Goal: Task Accomplishment & Management: Use online tool/utility

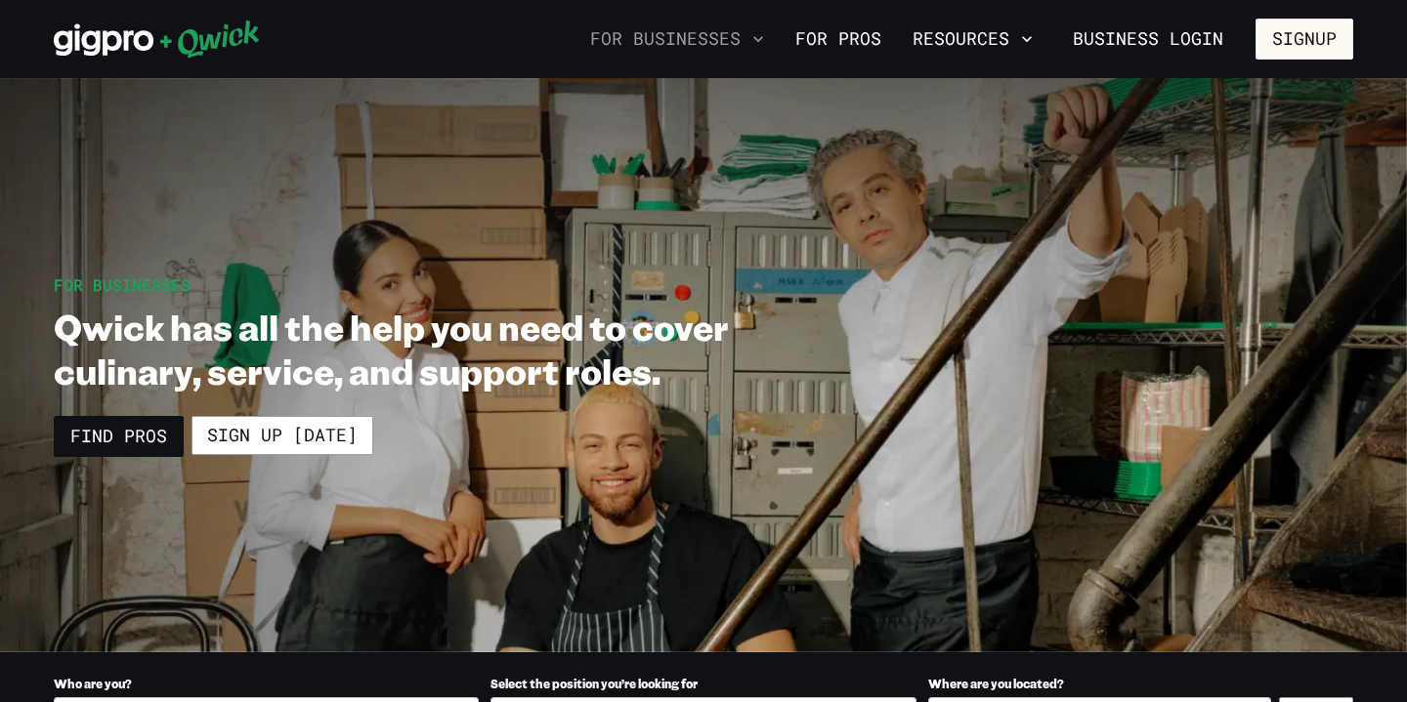
click at [735, 38] on button "For Businesses" at bounding box center [677, 38] width 190 height 33
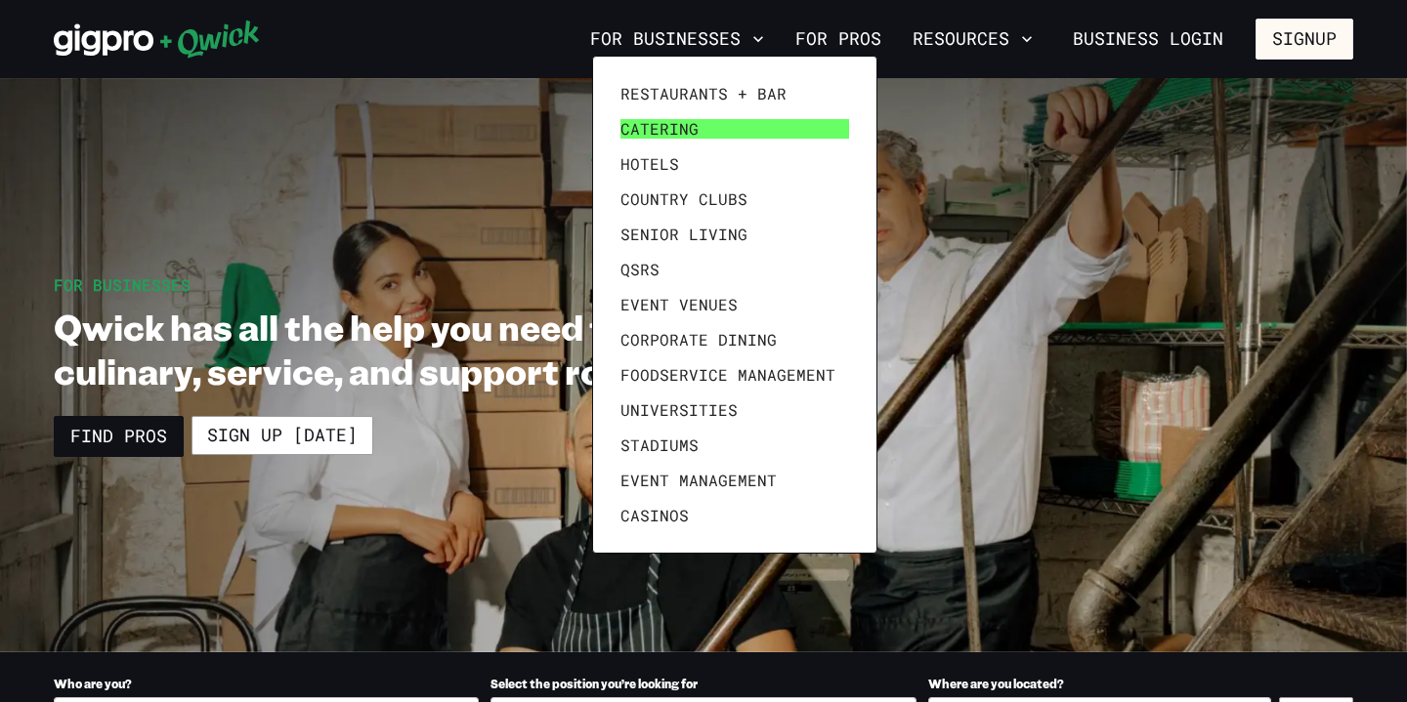
click at [693, 126] on span "Catering" at bounding box center [659, 129] width 78 height 20
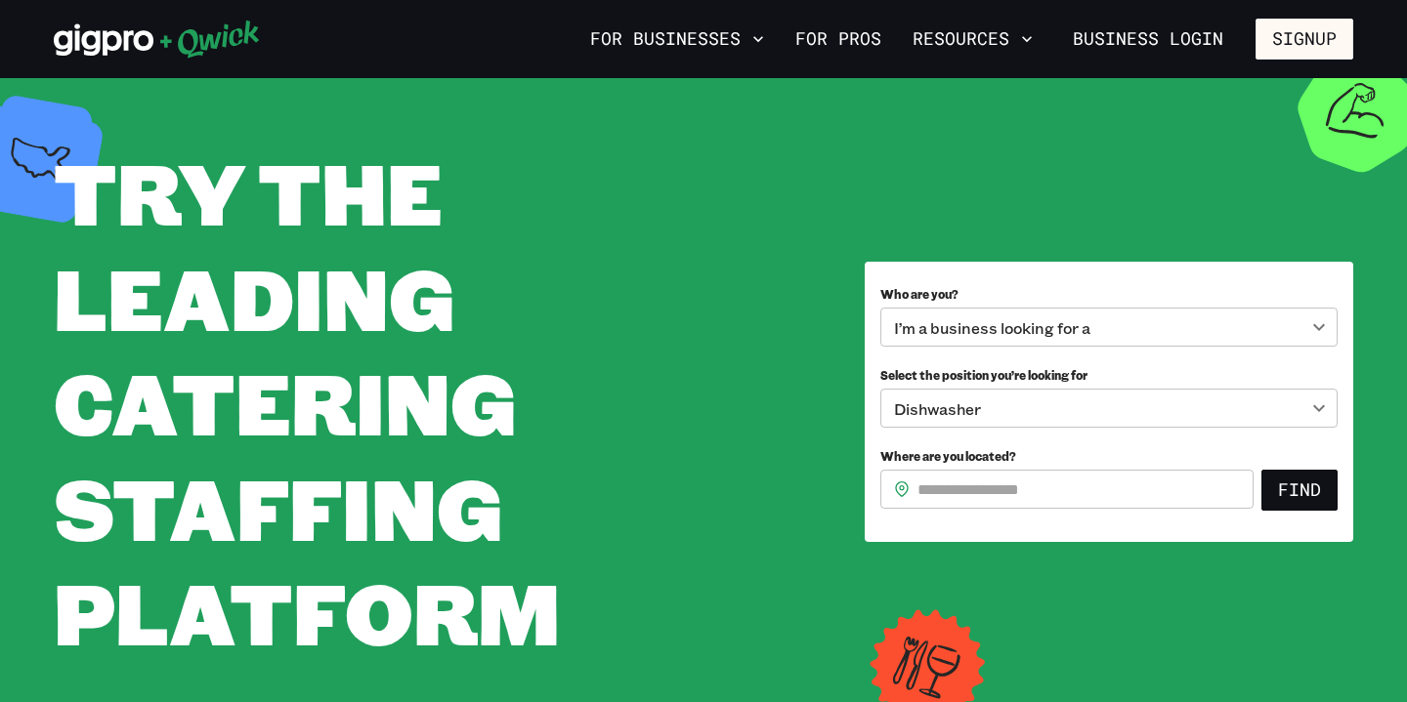
scroll to position [40, 0]
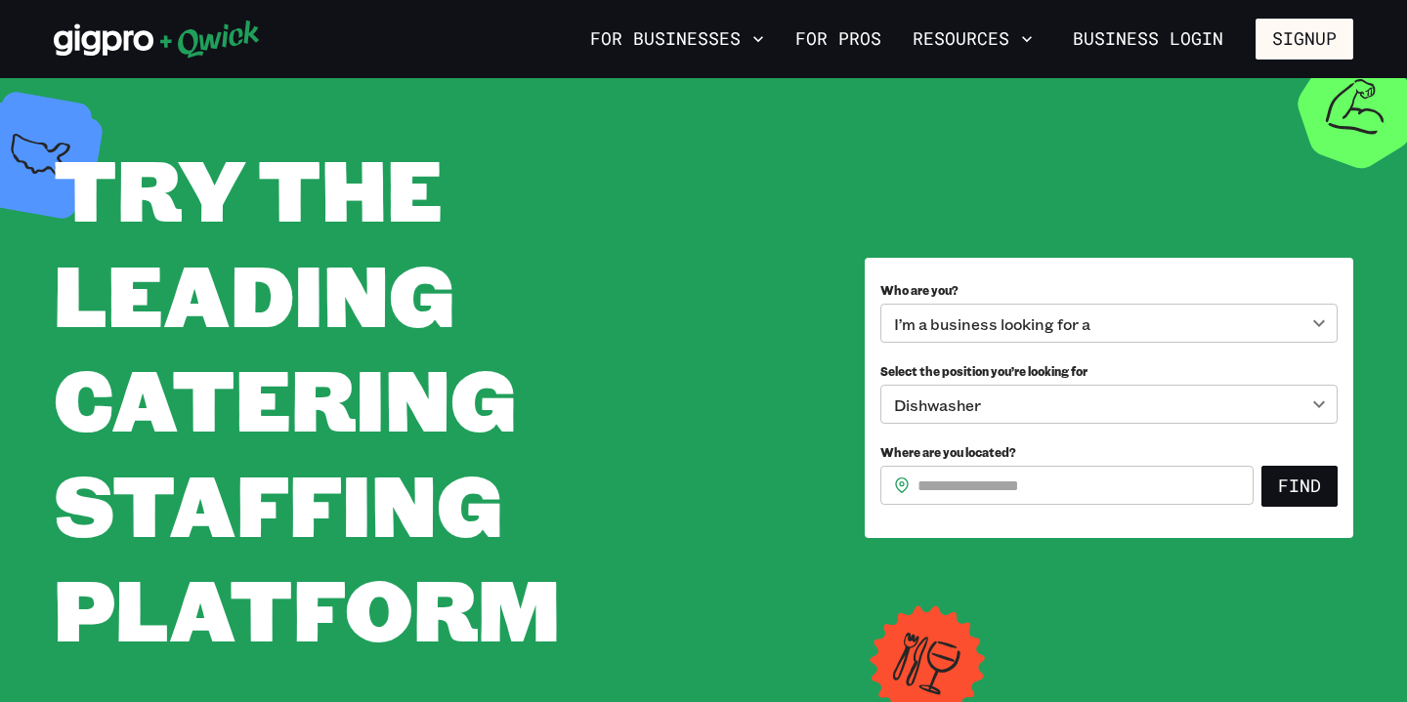
click at [1088, 321] on body "**********" at bounding box center [703, 311] width 1407 height 702
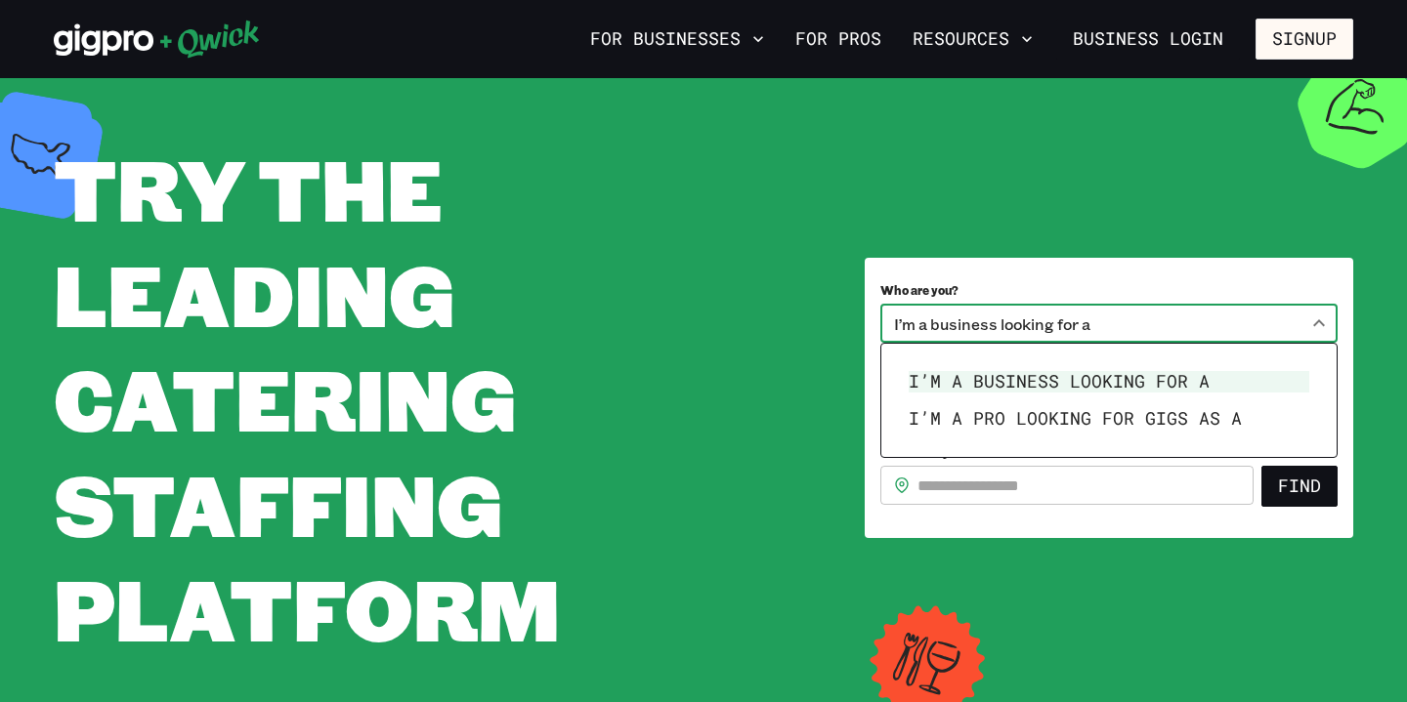
click at [1082, 243] on div at bounding box center [703, 351] width 1407 height 702
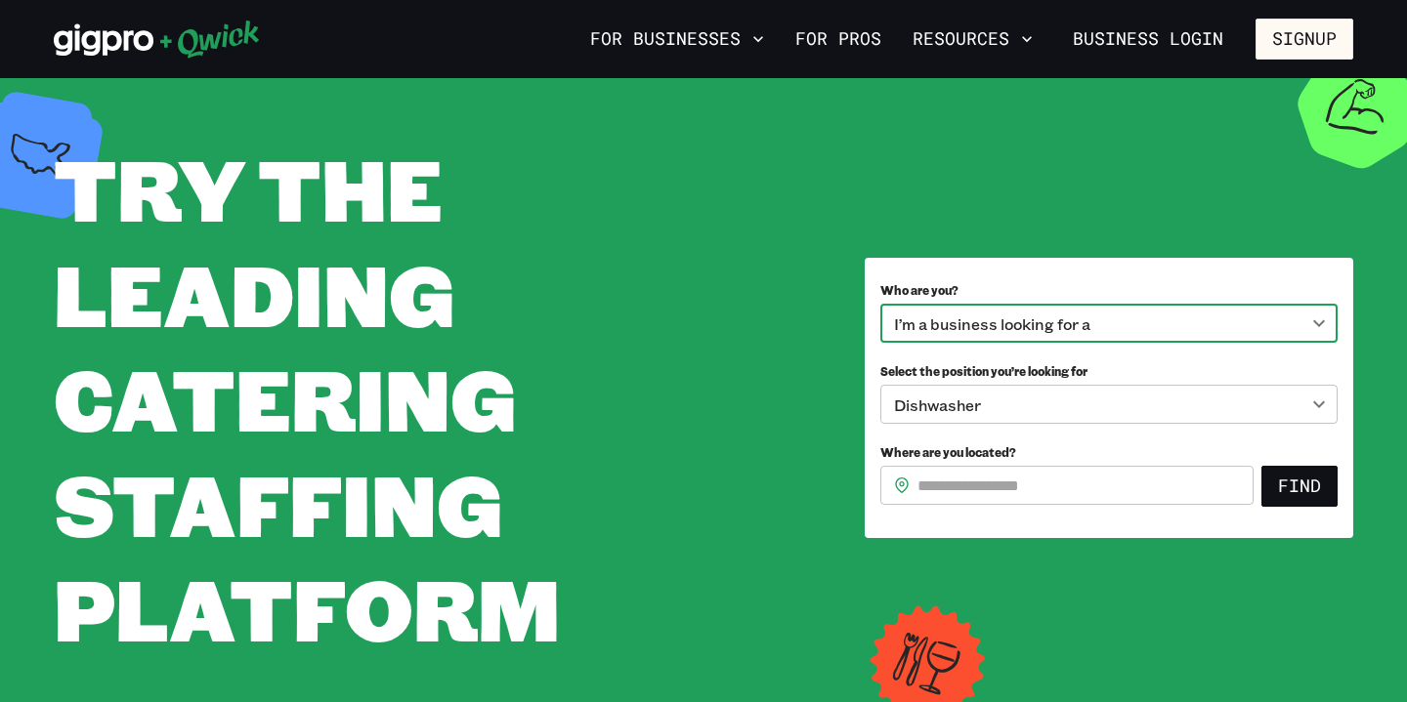
click at [1019, 413] on body "**********" at bounding box center [703, 311] width 1407 height 702
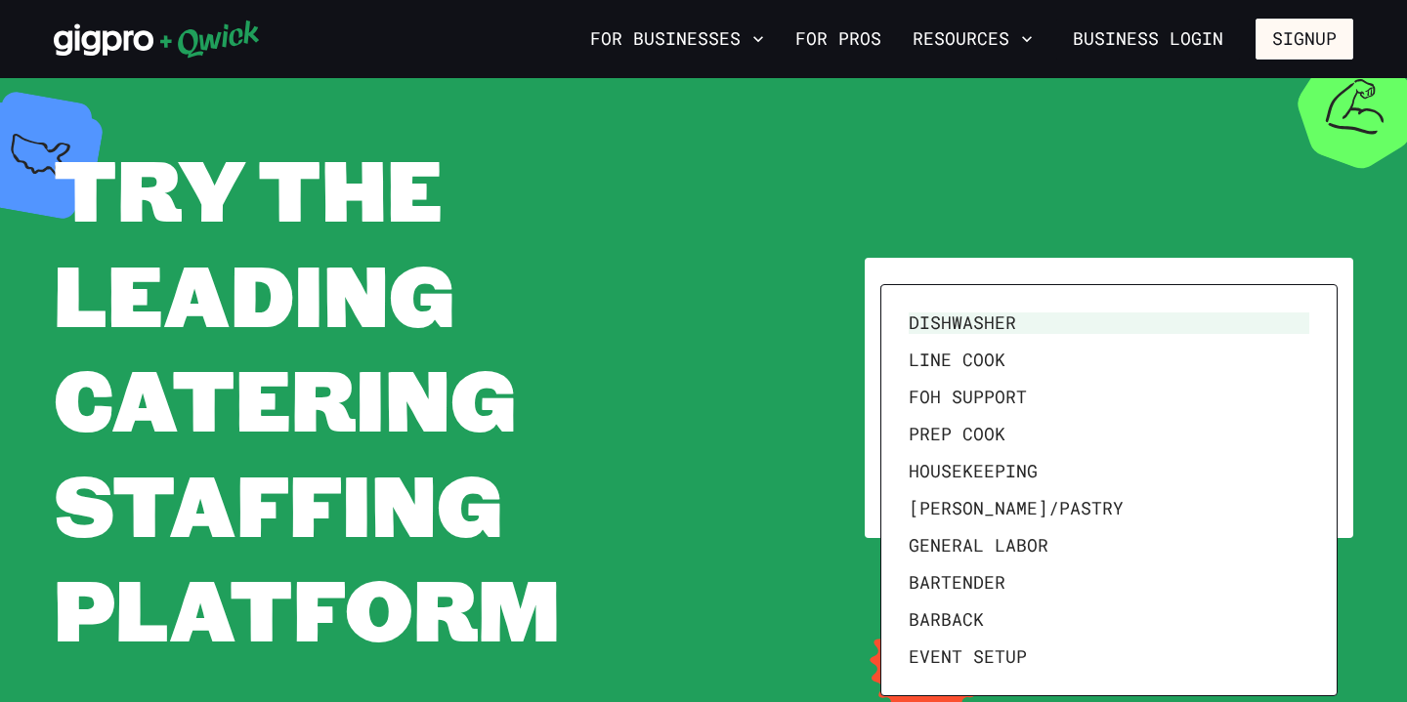
click at [836, 436] on div at bounding box center [703, 351] width 1407 height 702
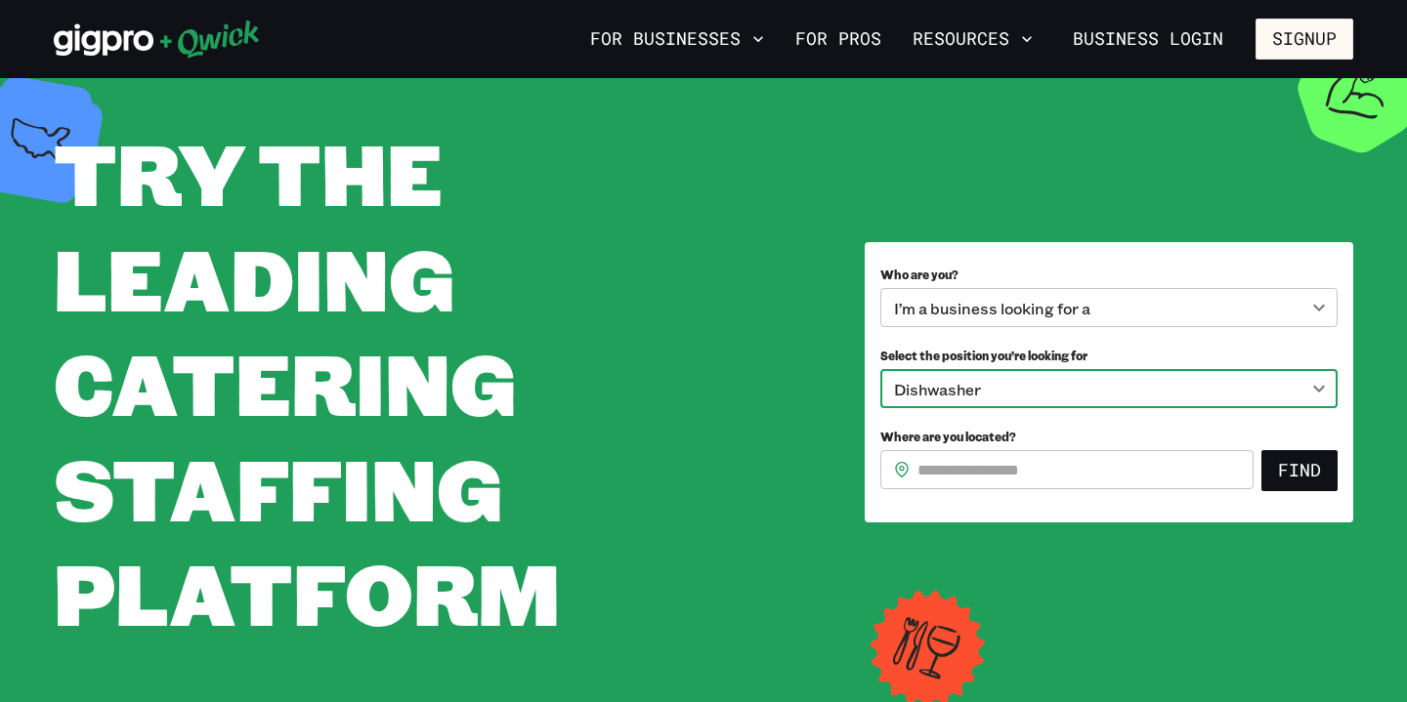
scroll to position [62, 0]
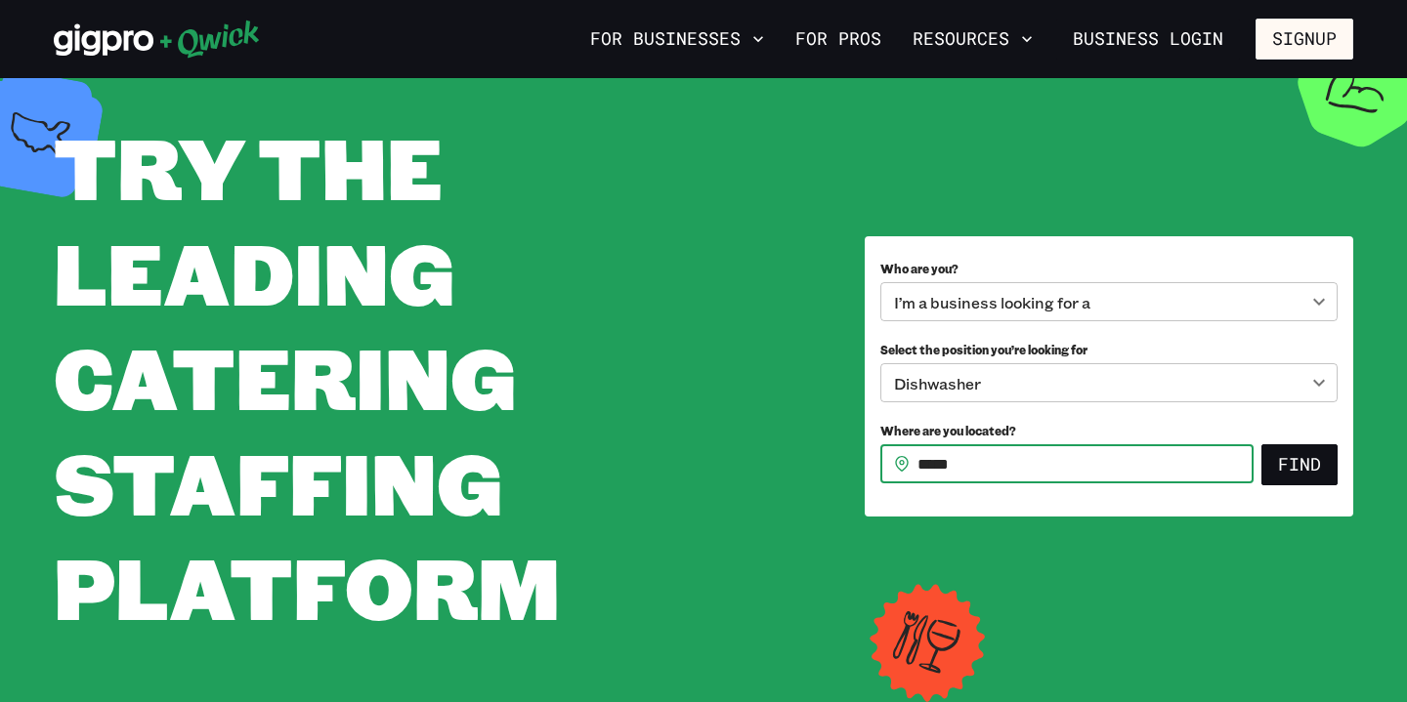
type input "*****"
click at [1033, 378] on body "**********" at bounding box center [703, 289] width 1407 height 702
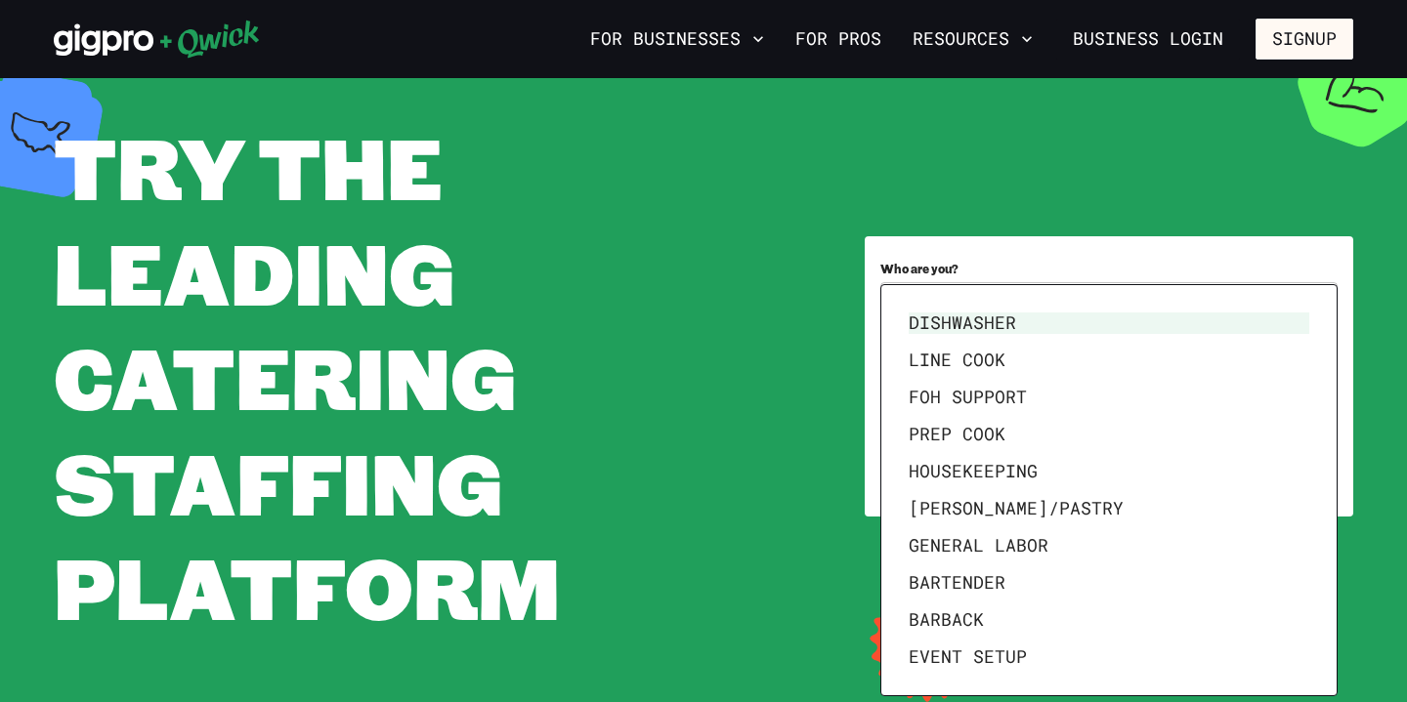
click at [779, 405] on div at bounding box center [703, 351] width 1407 height 702
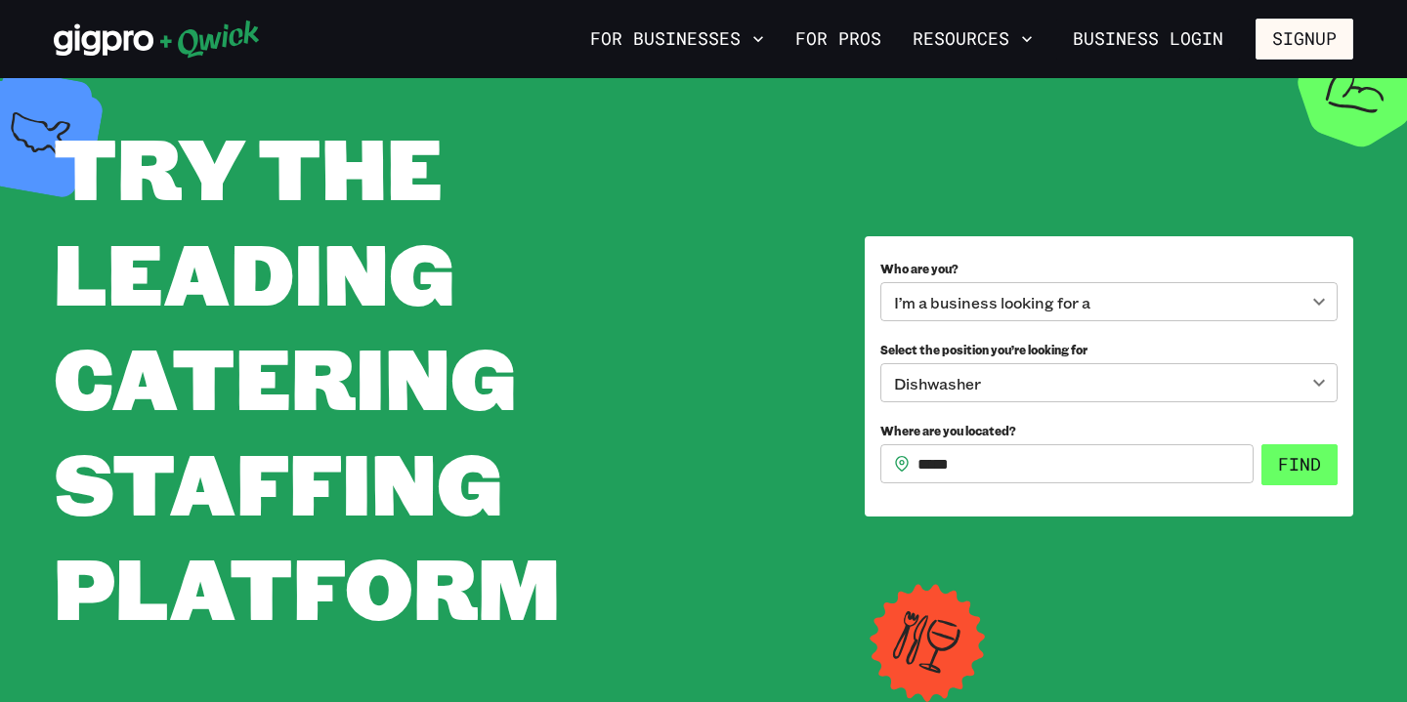
click at [1269, 461] on button "Find" at bounding box center [1299, 464] width 76 height 41
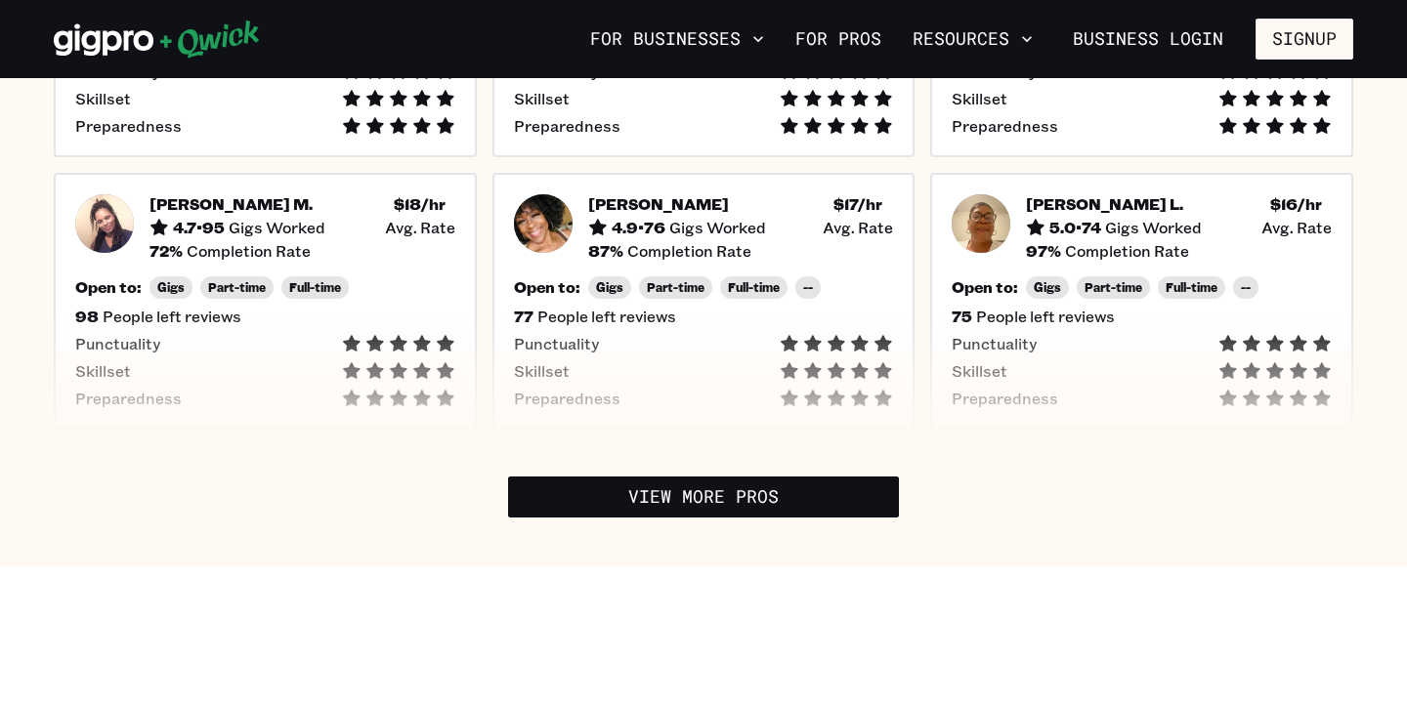
scroll to position [727, 0]
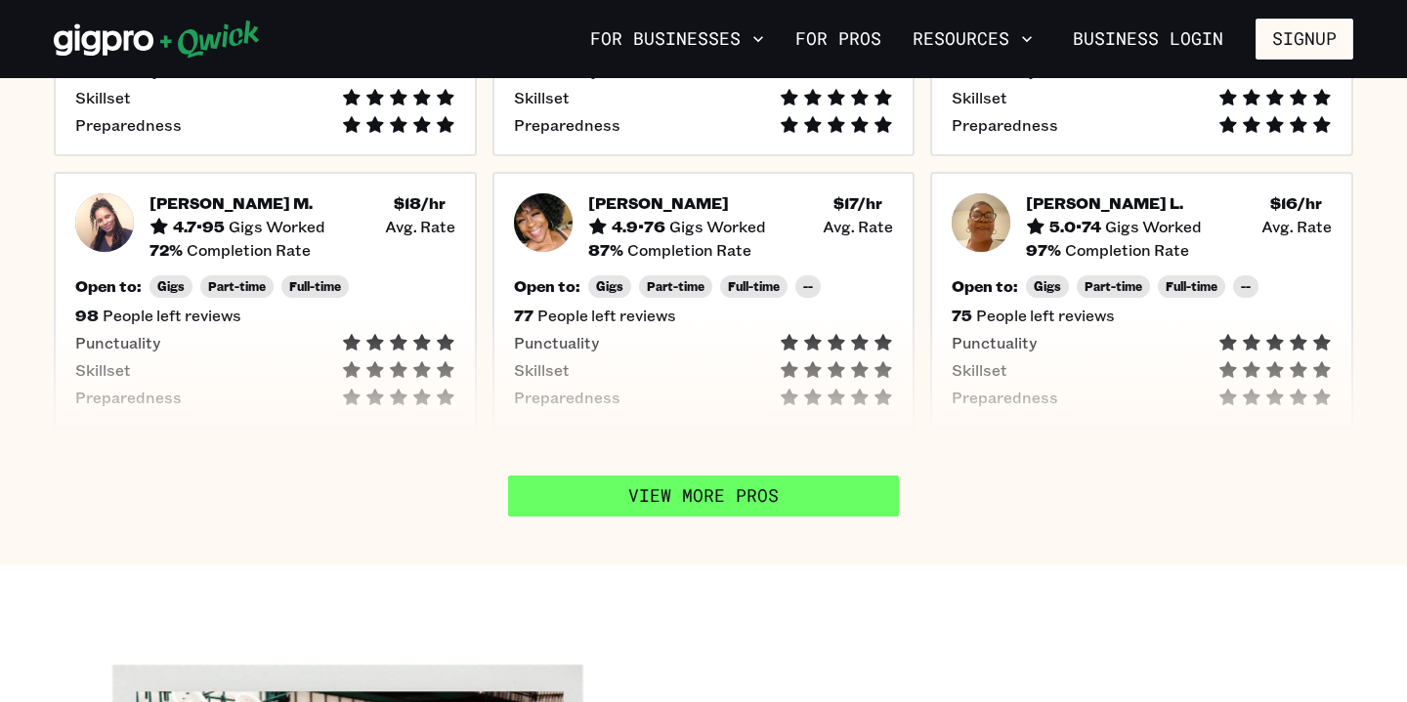
click at [673, 493] on link "View More Pros" at bounding box center [703, 496] width 391 height 41
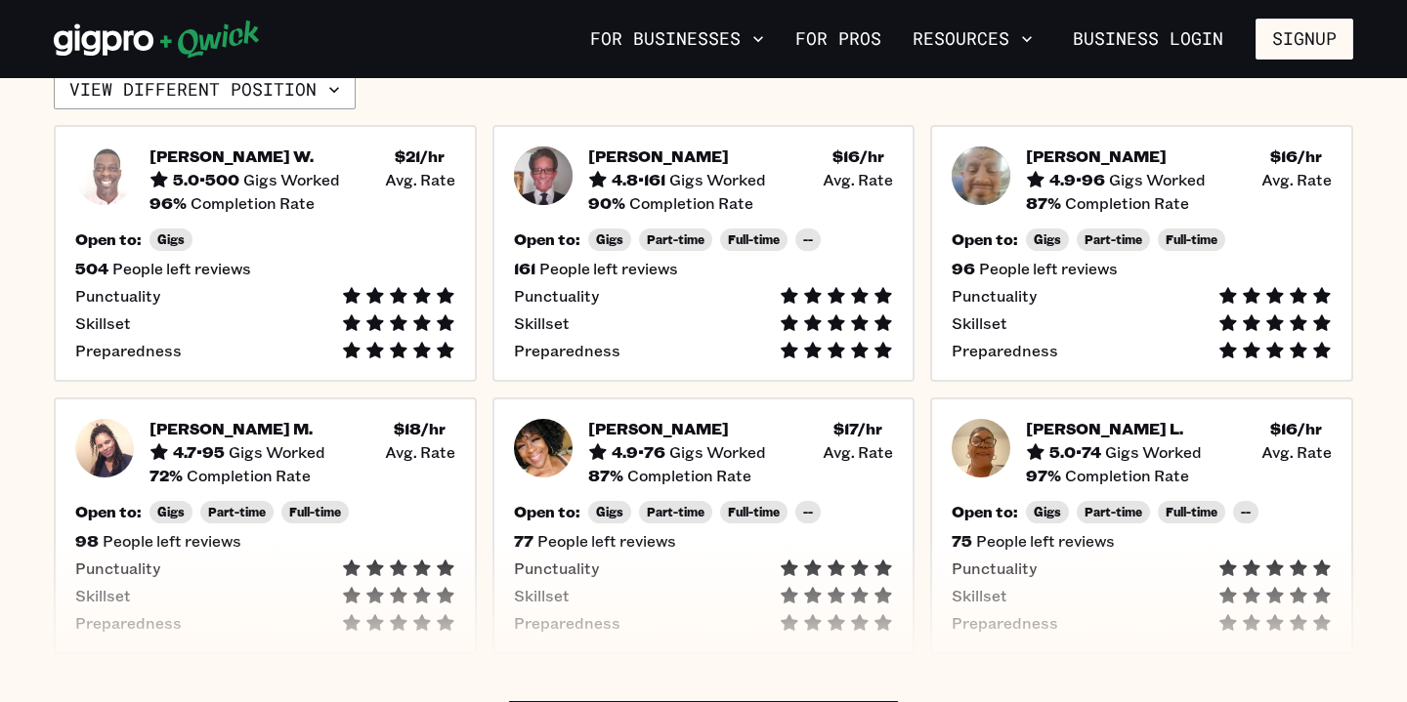
scroll to position [509, 0]
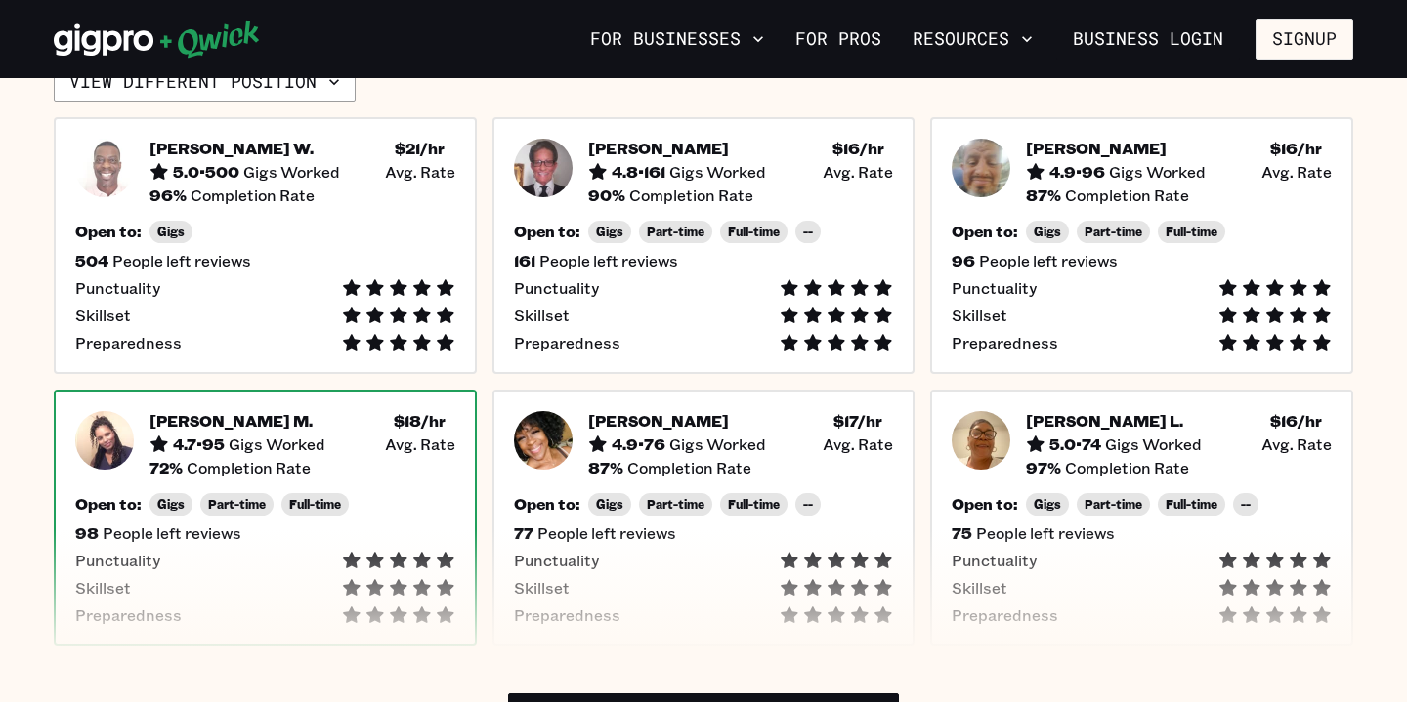
click at [127, 448] on img at bounding box center [104, 440] width 59 height 59
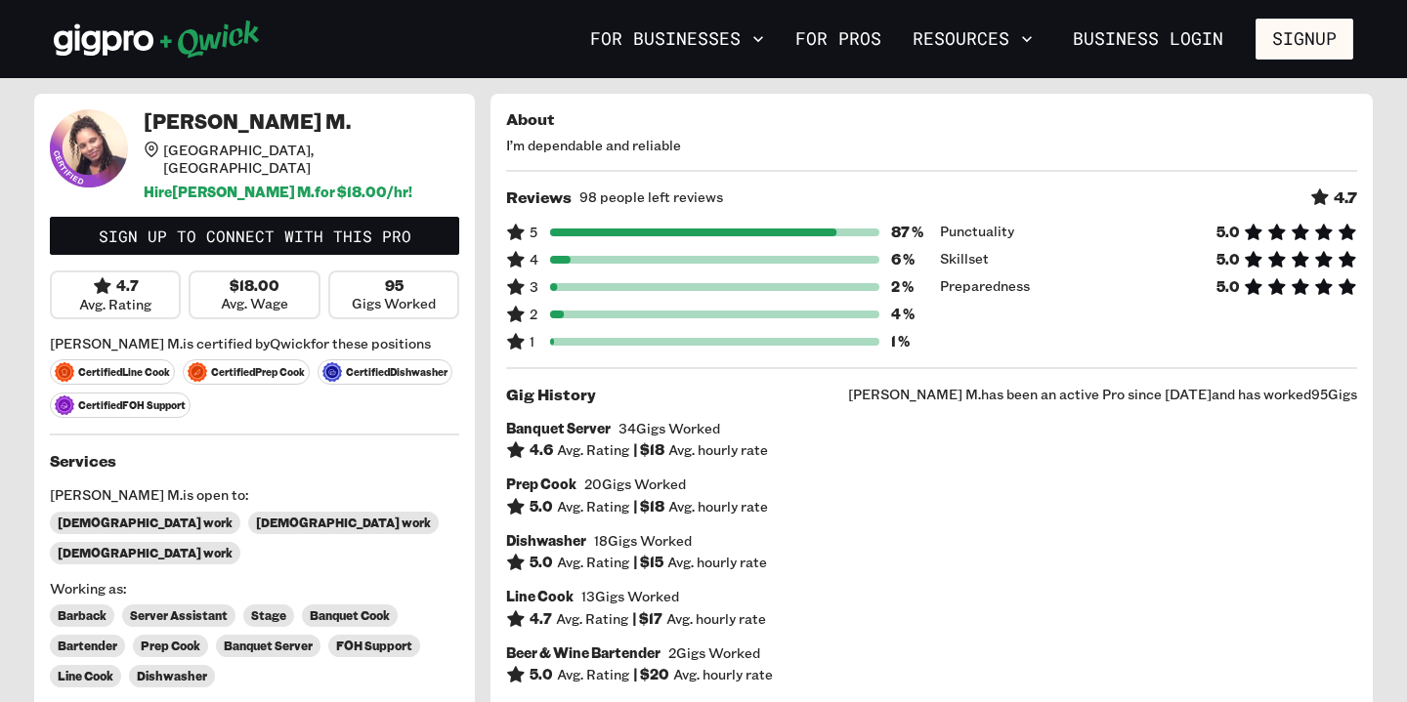
scroll to position [509, 0]
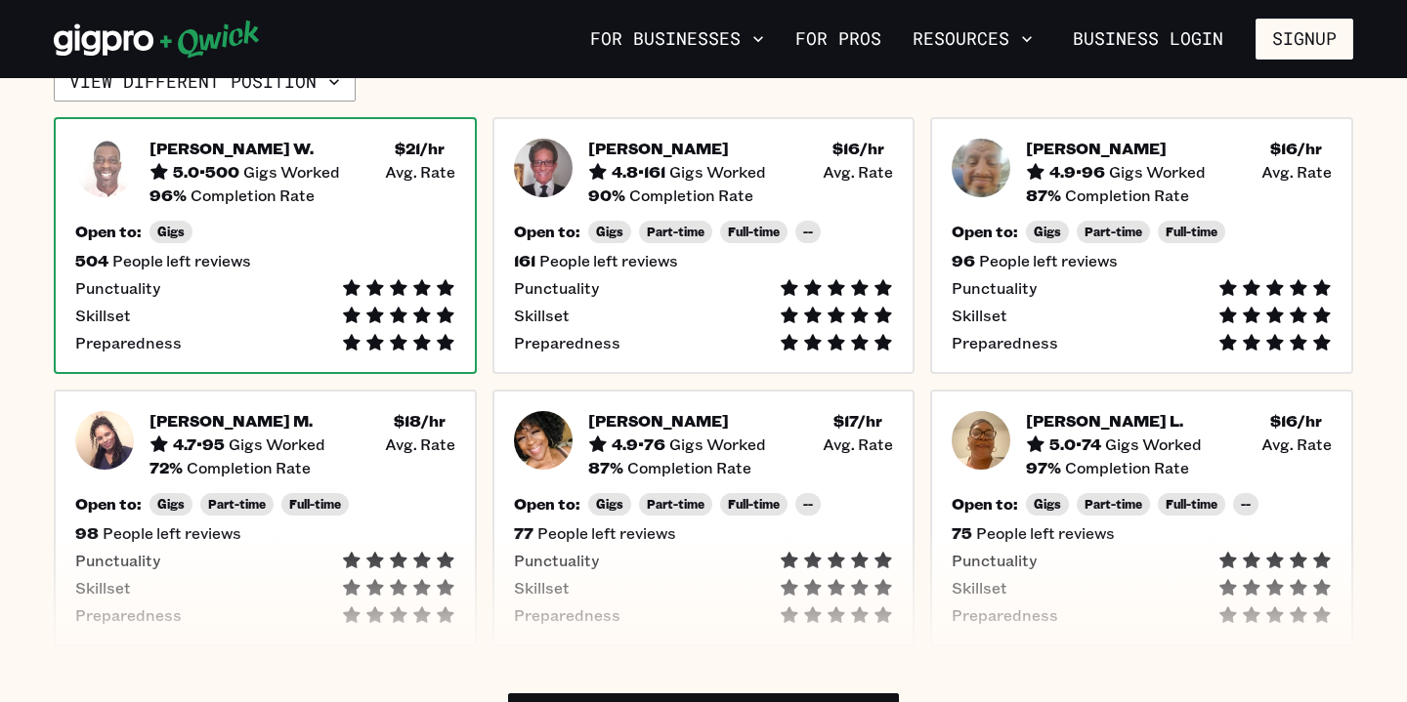
click at [118, 160] on img at bounding box center [104, 168] width 59 height 59
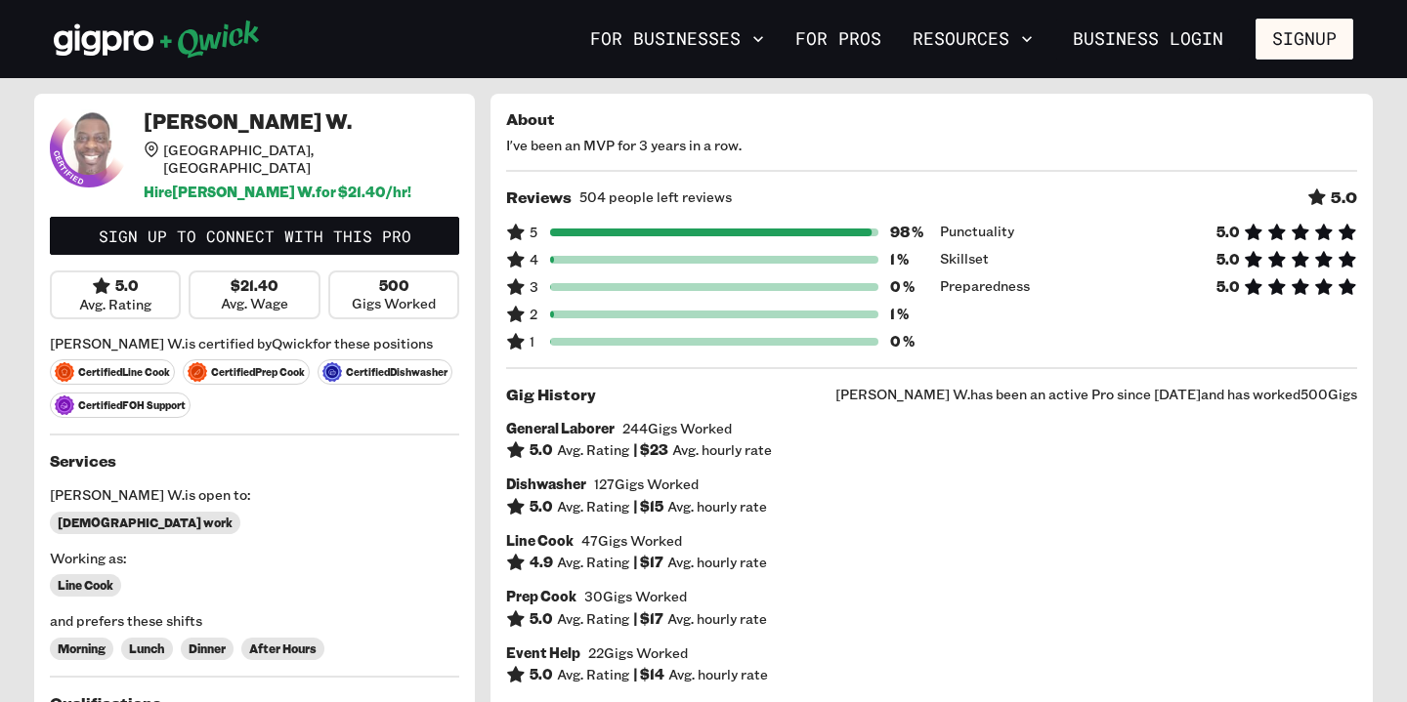
scroll to position [509, 0]
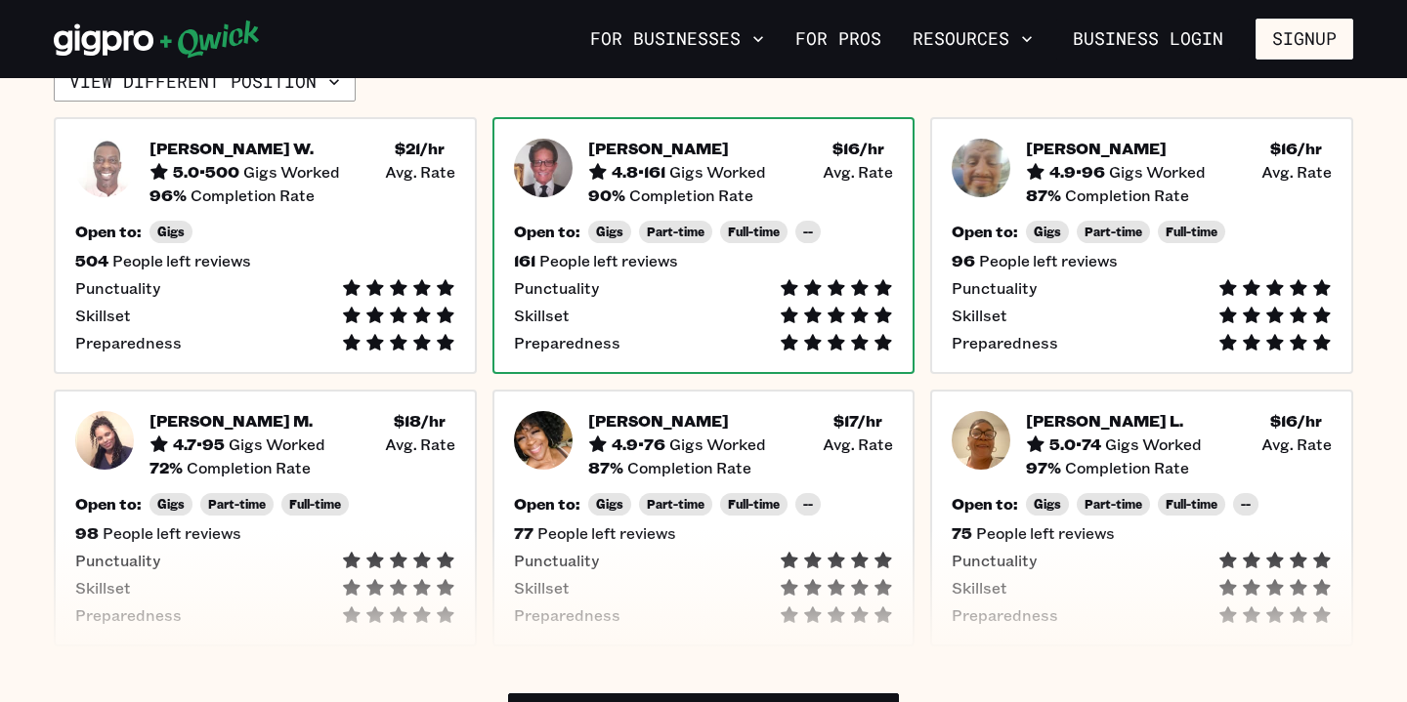
click at [517, 176] on img at bounding box center [543, 168] width 59 height 59
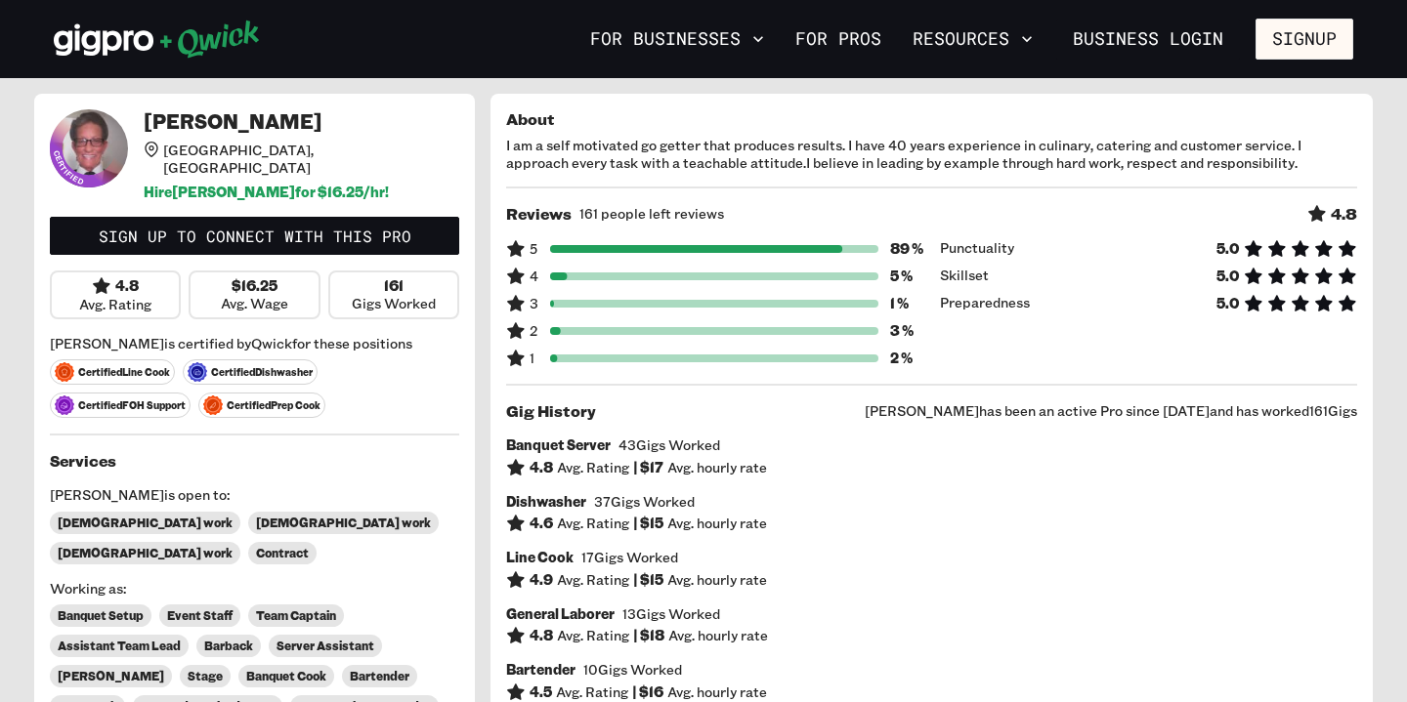
scroll to position [509, 0]
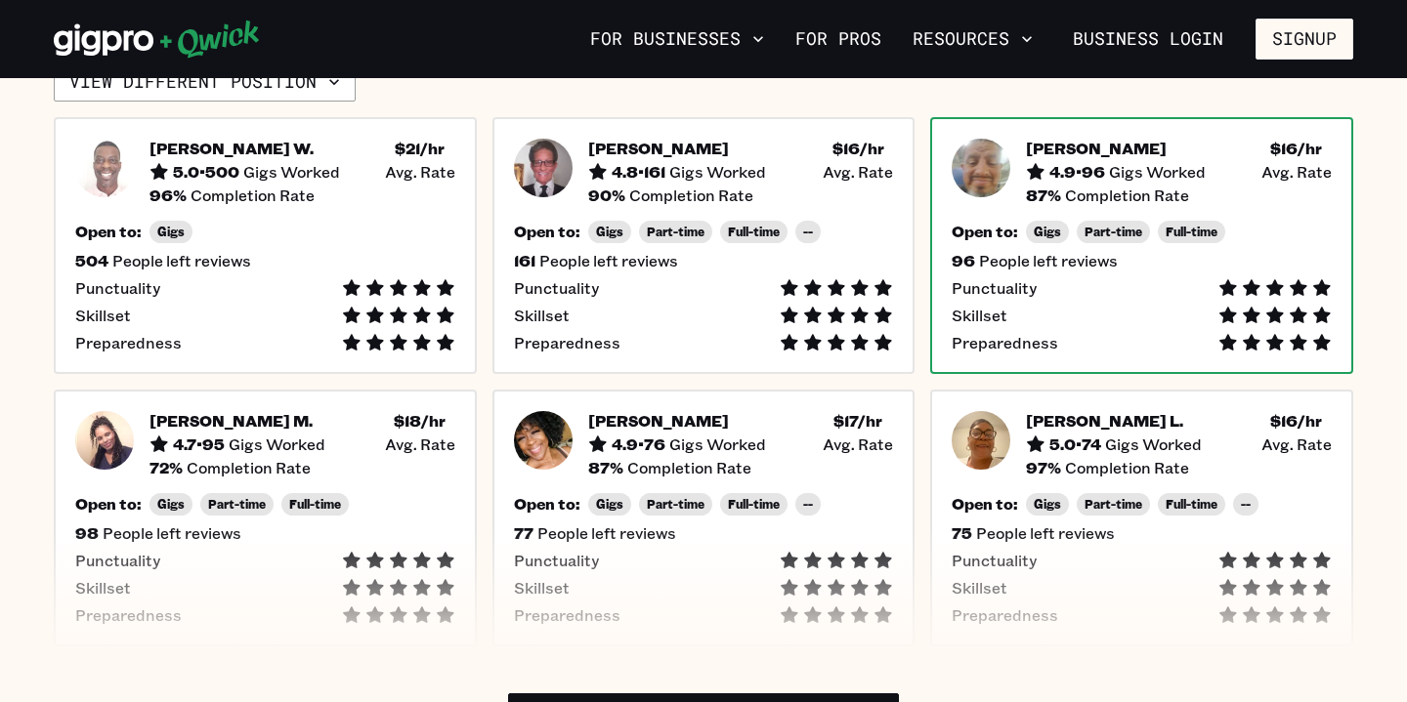
click at [996, 166] on img at bounding box center [980, 168] width 59 height 59
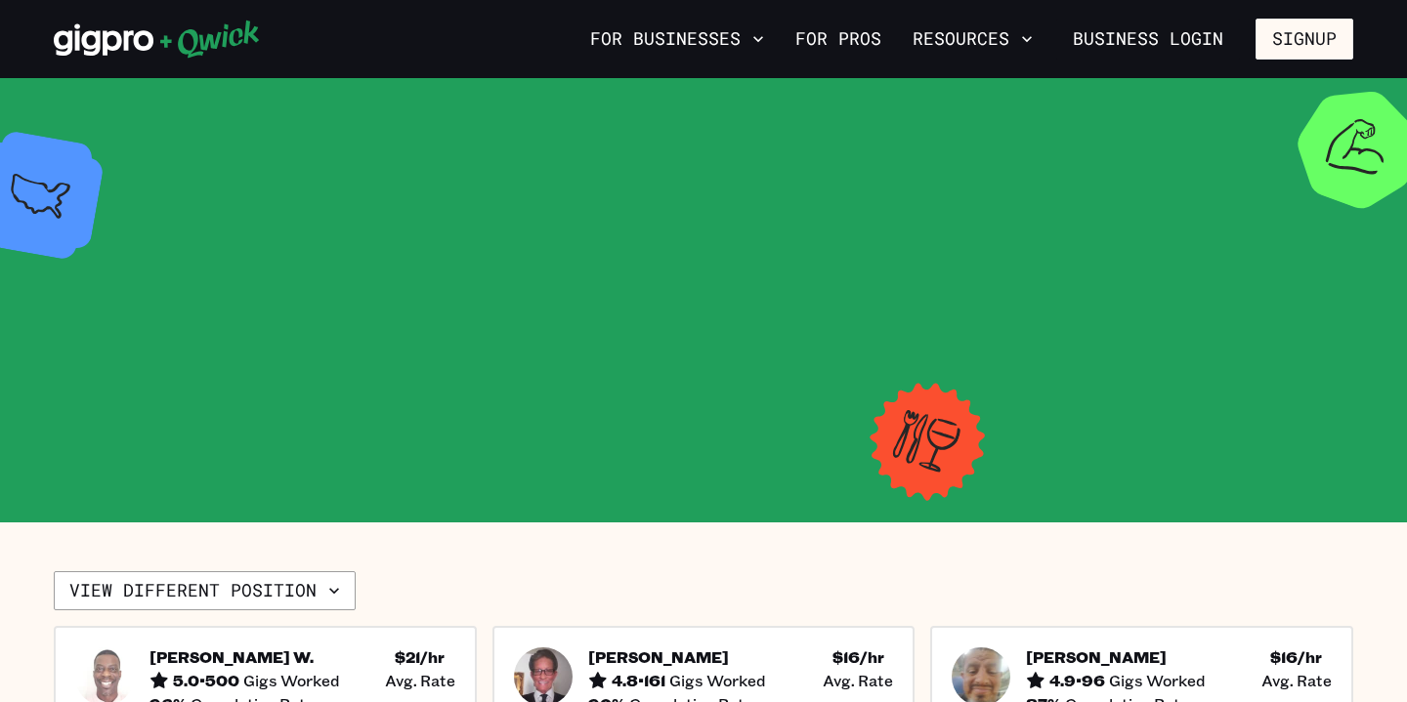
scroll to position [509, 0]
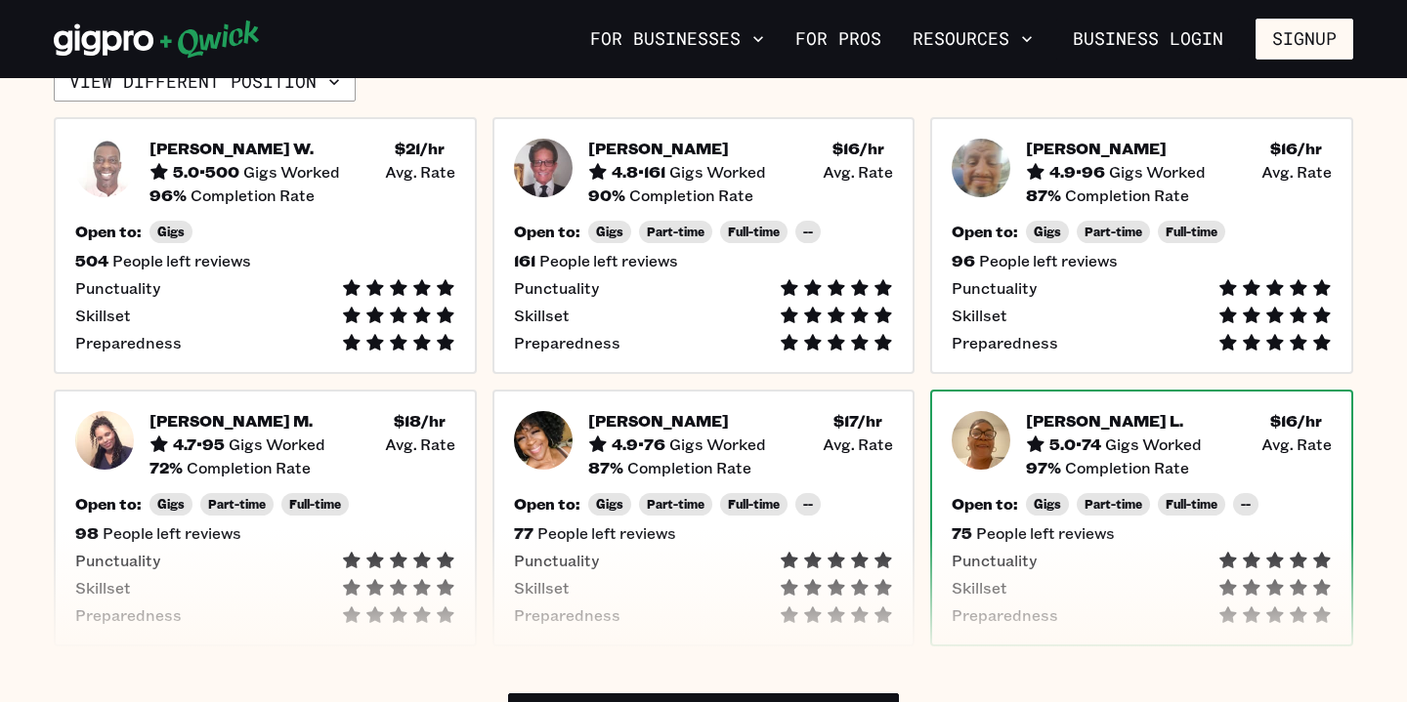
click at [942, 442] on div "[PERSON_NAME] L. 5.0 • 74 Gigs Worked $ 16 /hr • Avg. Rate 97 % Completion Rate…" at bounding box center [1141, 518] width 423 height 257
